Goal: Transaction & Acquisition: Purchase product/service

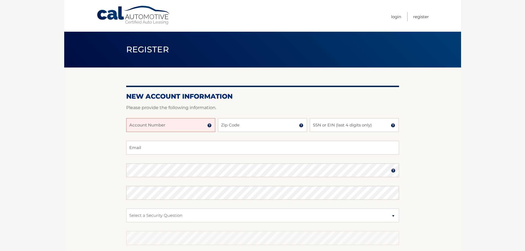
click at [138, 117] on div at bounding box center [262, 115] width 273 height 7
click at [138, 122] on input "Account Number" at bounding box center [170, 125] width 89 height 14
type input "44456016372"
click at [252, 123] on input "Zip Code" at bounding box center [262, 125] width 89 height 14
type input "33156"
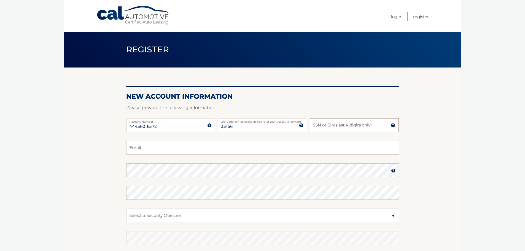
click at [363, 120] on input "SSN or EIN (last 4 digits only)" at bounding box center [354, 125] width 89 height 14
type input "3591"
click at [245, 146] on input "Email" at bounding box center [262, 148] width 273 height 14
type input "ROMINA.MARTINEZ001@HOTMAIL.COM"
click at [172, 212] on select "Select a Security Question What was the name of your elementary school? What is…" at bounding box center [262, 216] width 273 height 14
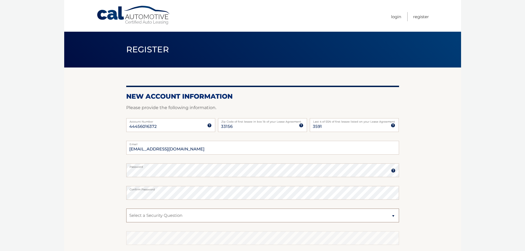
select select "4"
click at [126, 209] on select "Select a Security Question What was the name of your elementary school? What is…" at bounding box center [262, 216] width 273 height 14
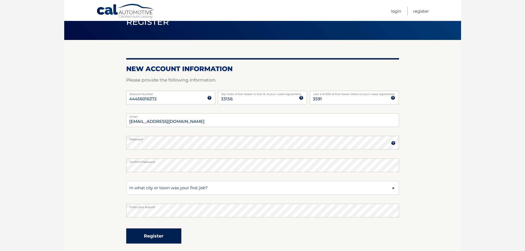
click at [170, 232] on button "Register" at bounding box center [153, 235] width 55 height 15
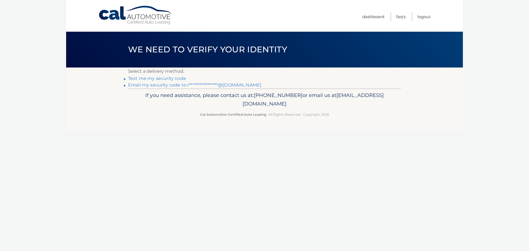
click at [245, 152] on div "Cal Automotive Menu Dashboard FAQ's Logout ×" at bounding box center [264, 125] width 397 height 251
click at [237, 85] on link "**********" at bounding box center [194, 84] width 133 height 5
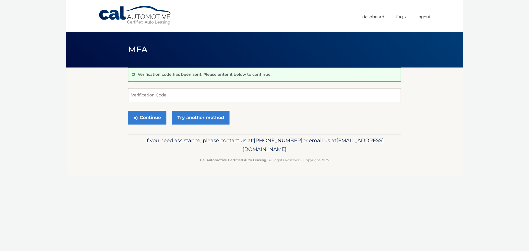
click at [182, 95] on input "Verification Code" at bounding box center [264, 95] width 273 height 14
type input "229585"
click at [154, 116] on button "Continue" at bounding box center [147, 118] width 38 height 14
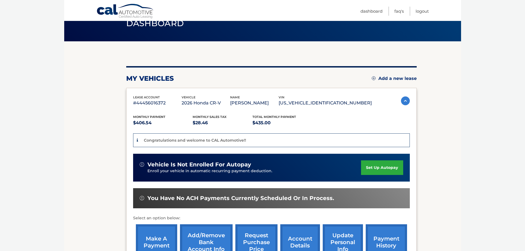
scroll to position [55, 0]
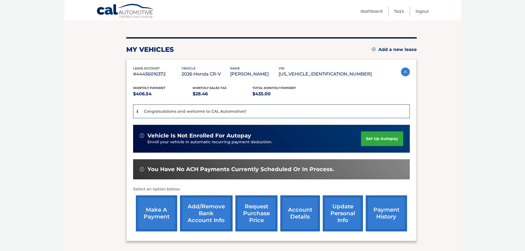
click at [158, 215] on link "make a payment" at bounding box center [156, 213] width 41 height 36
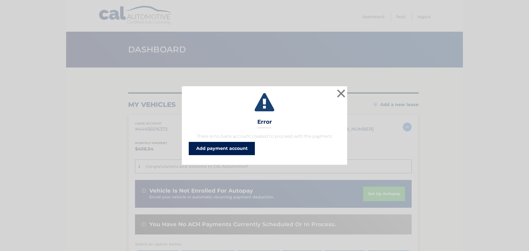
click at [220, 150] on link "Add payment account" at bounding box center [222, 148] width 66 height 13
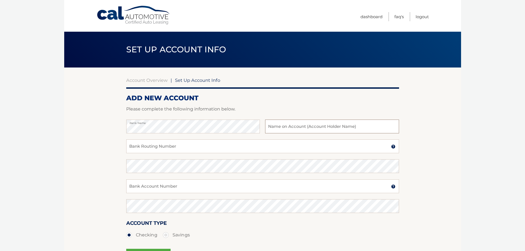
click at [276, 128] on input "text" at bounding box center [332, 127] width 134 height 14
type input "Romina Martinez"
click at [168, 144] on input "Bank Routing Number" at bounding box center [262, 146] width 273 height 14
type input "063100277"
click at [123, 166] on section "Account Overview | Set Up Account Info ADD NEW ACCOUNT Please complete the foll…" at bounding box center [262, 173] width 397 height 210
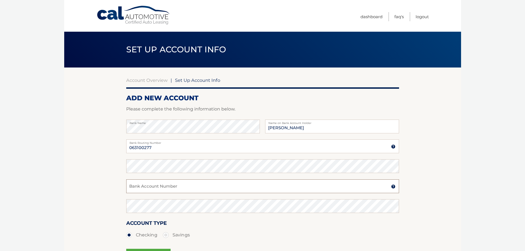
click at [141, 184] on input "Bank Account Number" at bounding box center [262, 186] width 273 height 14
paste input "898129615436"
type input "898129615436"
drag, startPoint x: 153, startPoint y: 147, endPoint x: 122, endPoint y: 146, distance: 30.6
click at [122, 146] on section "Account Overview | Set Up Account Info ADD NEW ACCOUNT Please complete the foll…" at bounding box center [262, 173] width 397 height 210
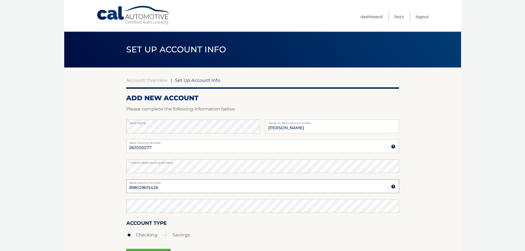
drag, startPoint x: 159, startPoint y: 188, endPoint x: 120, endPoint y: 190, distance: 38.9
click at [121, 190] on section "Account Overview | Set Up Account Info ADD NEW ACCOUNT Please complete the foll…" at bounding box center [262, 173] width 397 height 210
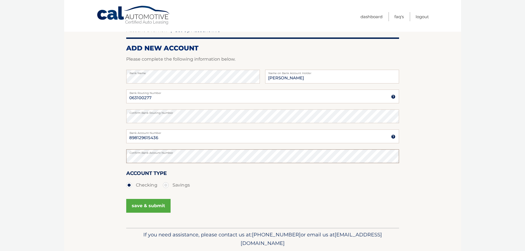
scroll to position [69, 0]
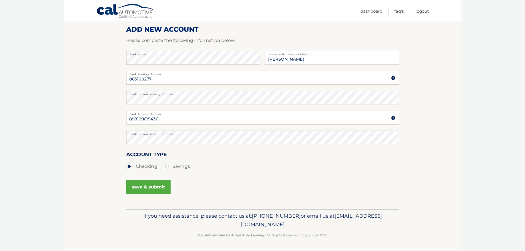
click at [160, 188] on button "save & submit" at bounding box center [148, 187] width 44 height 14
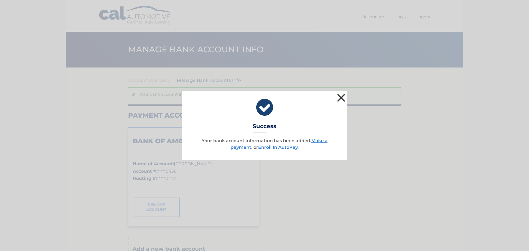
click at [342, 98] on button "×" at bounding box center [341, 97] width 11 height 11
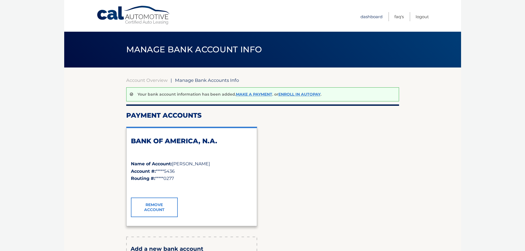
click at [375, 15] on link "Dashboard" at bounding box center [372, 16] width 22 height 9
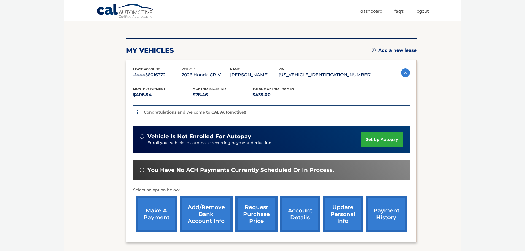
scroll to position [55, 0]
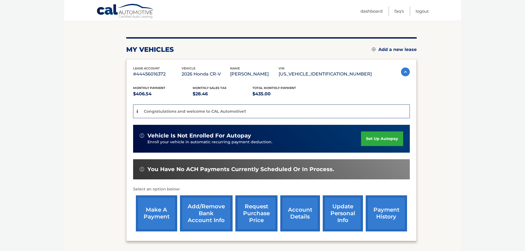
click at [165, 215] on link "make a payment" at bounding box center [156, 213] width 41 height 36
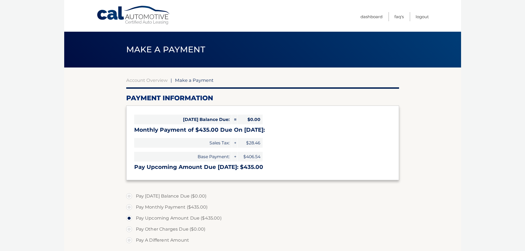
select select "YmRkZTRmZjMtNGU1Yy00YmI5LTk3ZWYtMDA5Y2M1MzgwMDIw"
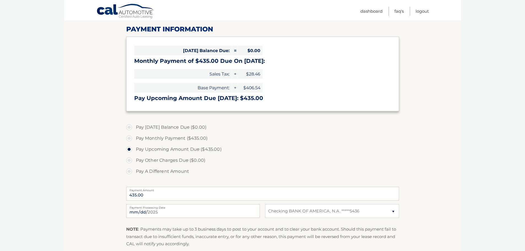
scroll to position [83, 0]
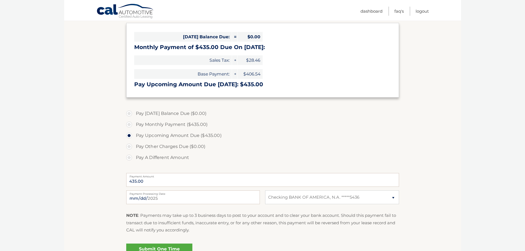
click at [518, 168] on html "Cal Automotive Menu Dashboard FAQ's Logout" at bounding box center [262, 42] width 525 height 251
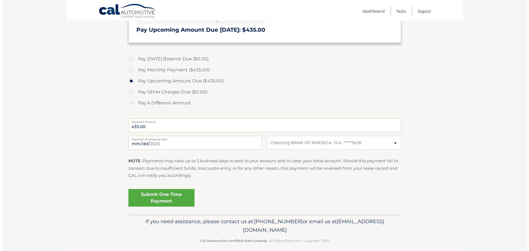
scroll to position [138, 0]
click at [177, 198] on link "Submit One Time Payment" at bounding box center [159, 198] width 66 height 18
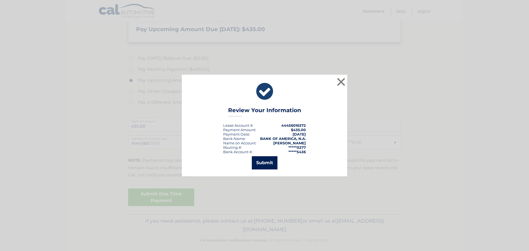
click at [270, 163] on button "Submit" at bounding box center [265, 162] width 26 height 13
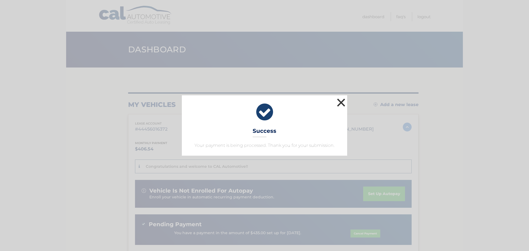
click at [340, 105] on button "×" at bounding box center [341, 102] width 11 height 11
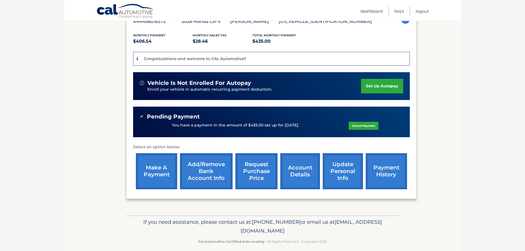
scroll to position [110, 0]
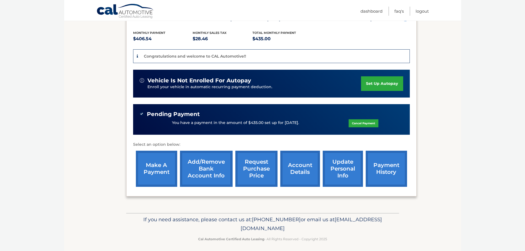
click at [394, 165] on link "payment history" at bounding box center [386, 169] width 41 height 36
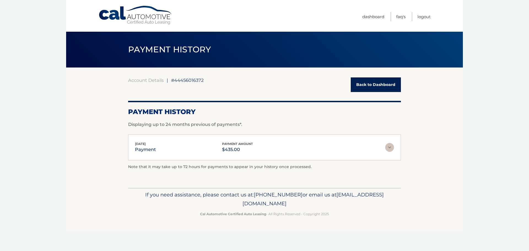
click at [391, 146] on img at bounding box center [389, 147] width 9 height 9
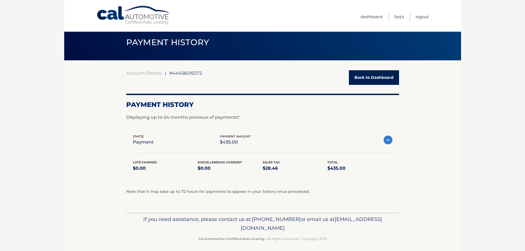
scroll to position [10, 0]
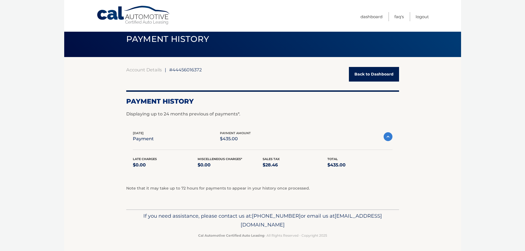
click at [369, 72] on link "Back to Dashboard" at bounding box center [374, 74] width 50 height 15
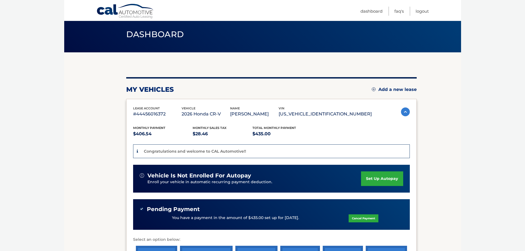
scroll to position [55, 0]
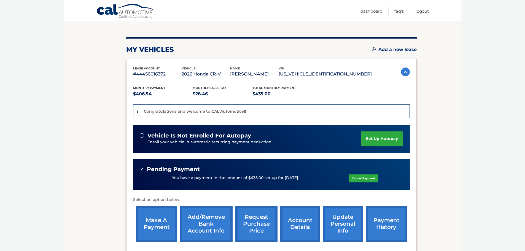
click at [293, 224] on link "account details" at bounding box center [300, 224] width 40 height 36
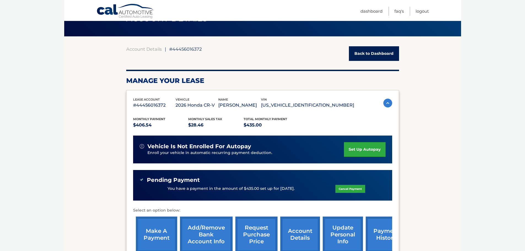
scroll to position [110, 0]
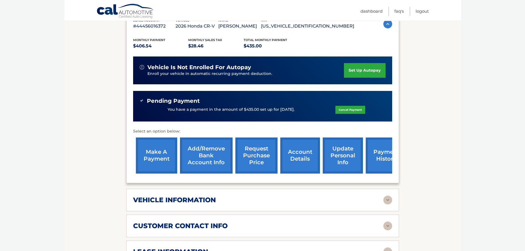
click at [229, 198] on div "vehicle information" at bounding box center [258, 200] width 250 height 8
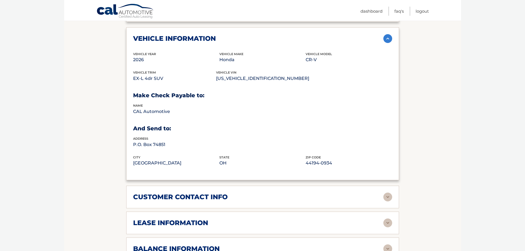
scroll to position [276, 0]
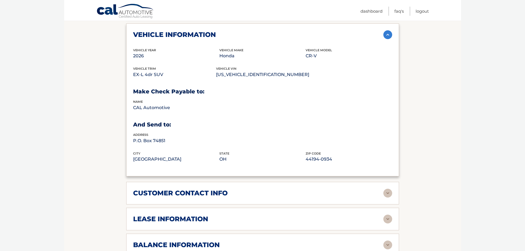
click at [216, 191] on h2 "customer contact info" at bounding box center [180, 193] width 95 height 8
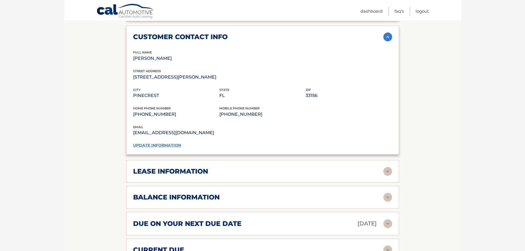
scroll to position [441, 0]
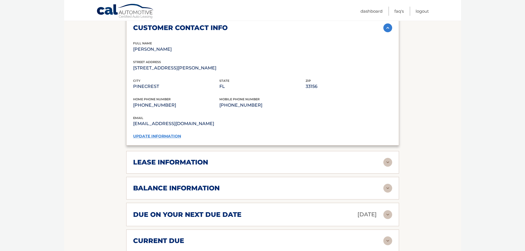
click at [201, 166] on h2 "lease information" at bounding box center [170, 162] width 75 height 8
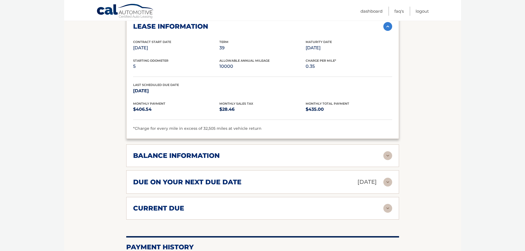
scroll to position [579, 0]
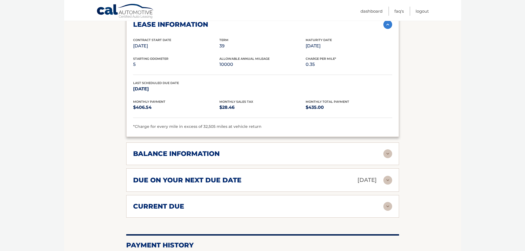
click at [190, 156] on h2 "balance information" at bounding box center [176, 154] width 87 height 8
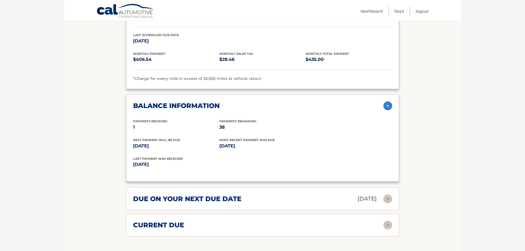
scroll to position [634, 0]
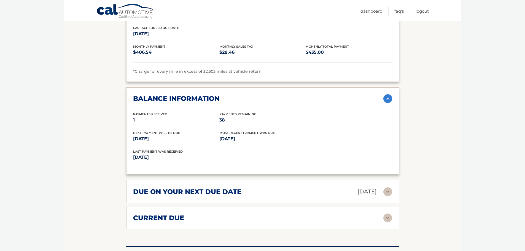
click at [202, 190] on h2 "due on your next due date" at bounding box center [187, 192] width 108 height 8
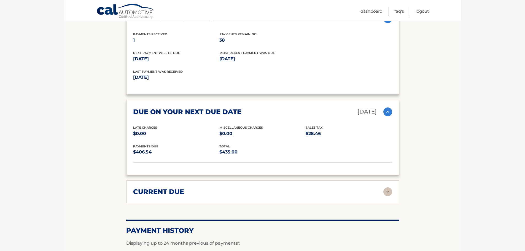
scroll to position [717, 0]
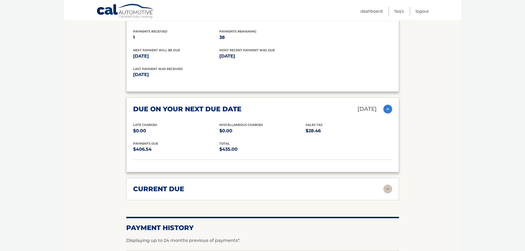
click at [190, 192] on div "current due" at bounding box center [258, 189] width 250 height 8
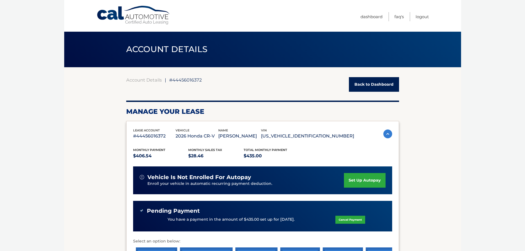
scroll to position [0, 0]
